Goal: Transaction & Acquisition: Subscribe to service/newsletter

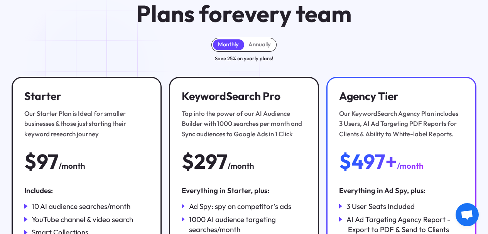
scroll to position [59, 0]
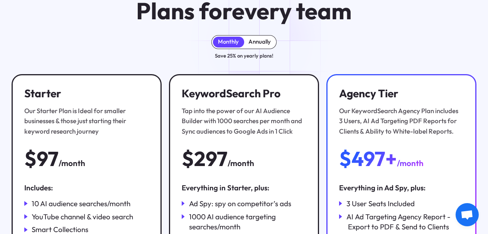
click at [262, 42] on div "Annually" at bounding box center [259, 41] width 22 height 7
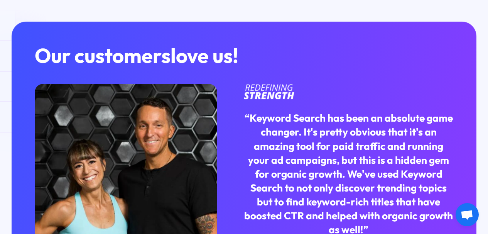
scroll to position [1580, 0]
